Goal: Navigation & Orientation: Find specific page/section

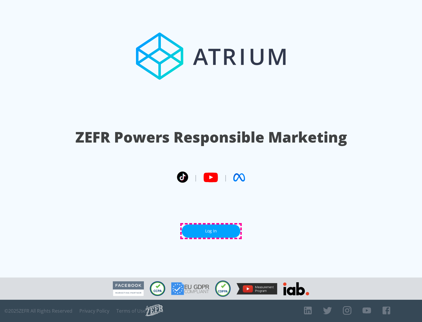
click at [211, 231] on link "Log In" at bounding box center [211, 231] width 59 height 13
